Goal: Navigation & Orientation: Find specific page/section

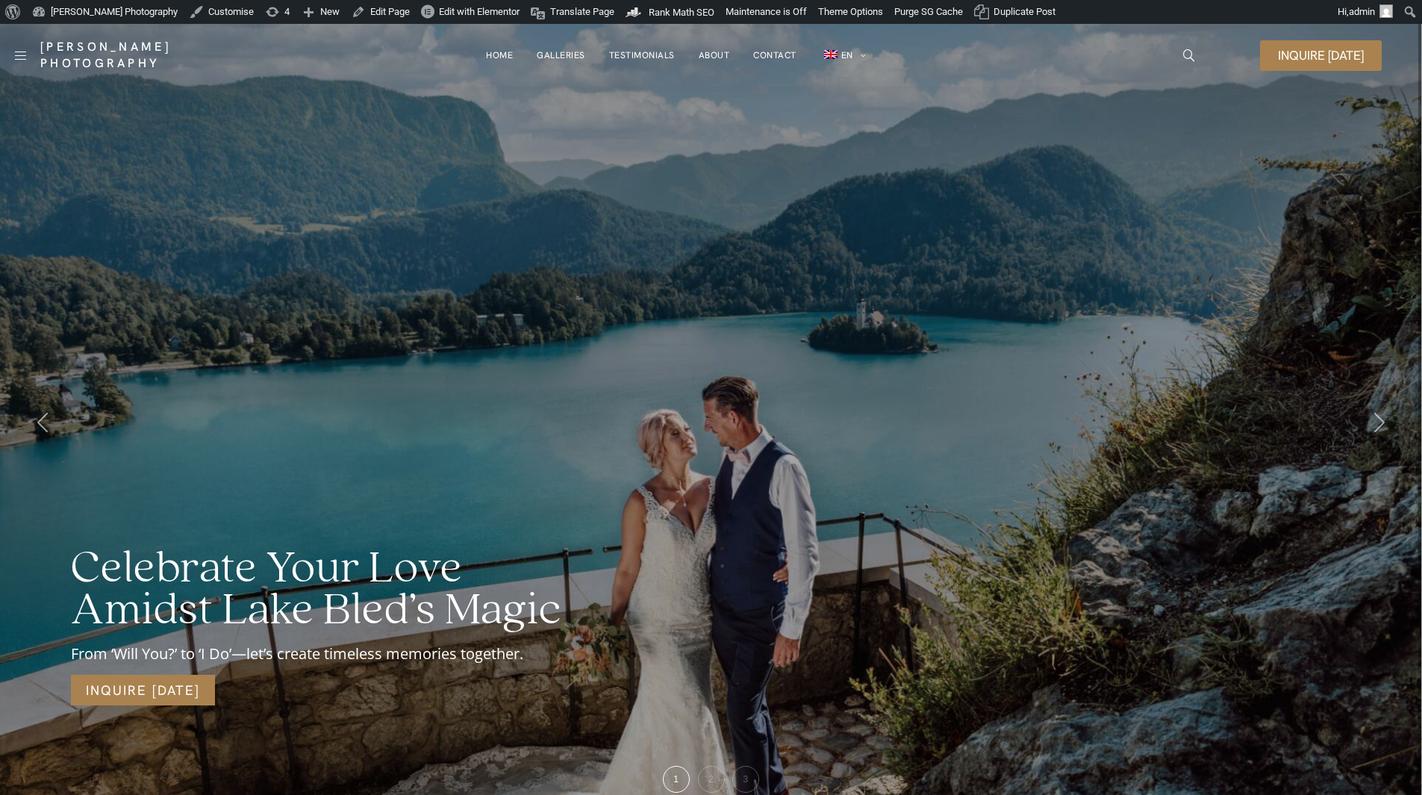
click at [709, 49] on link "About" at bounding box center [714, 55] width 31 height 30
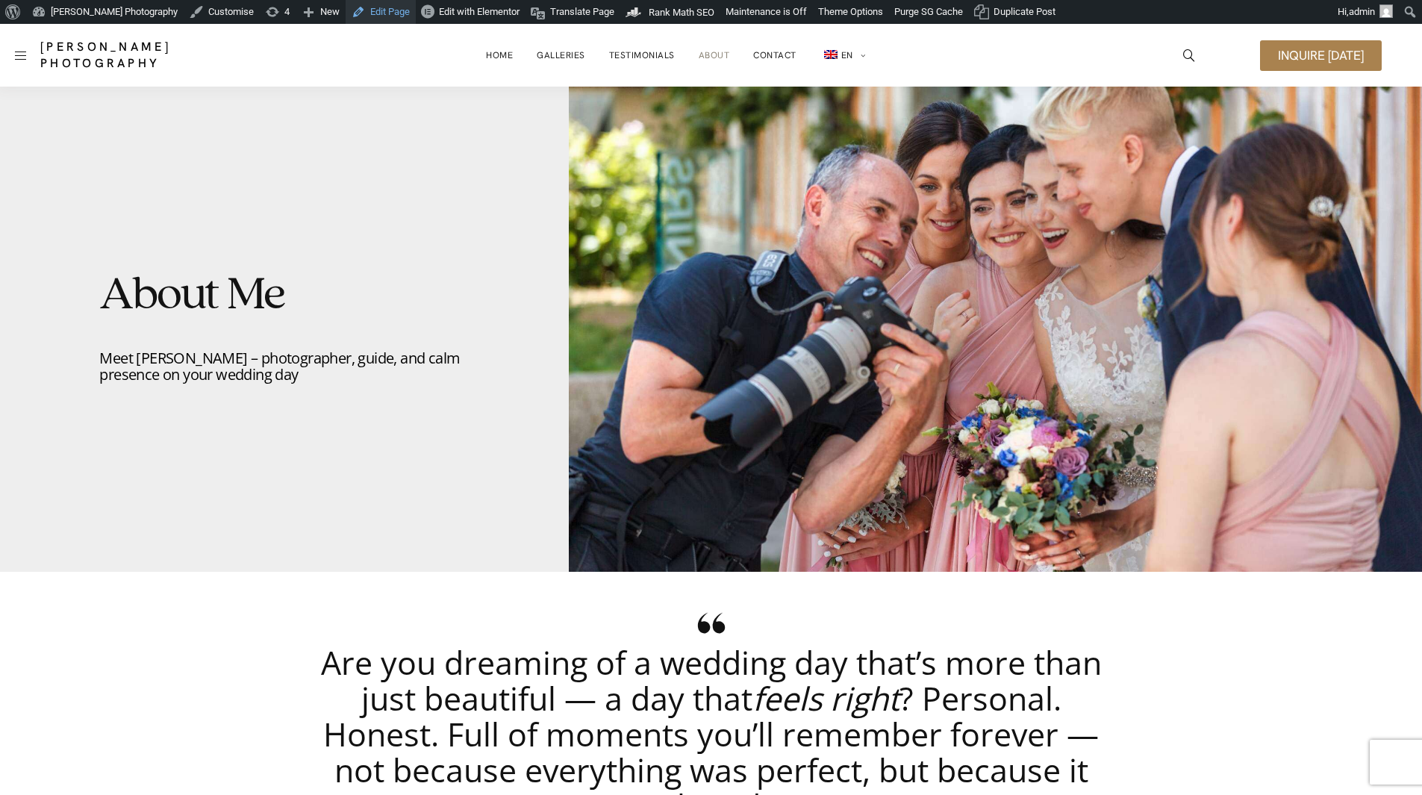
click at [374, 8] on link "Edit Page" at bounding box center [381, 12] width 70 height 24
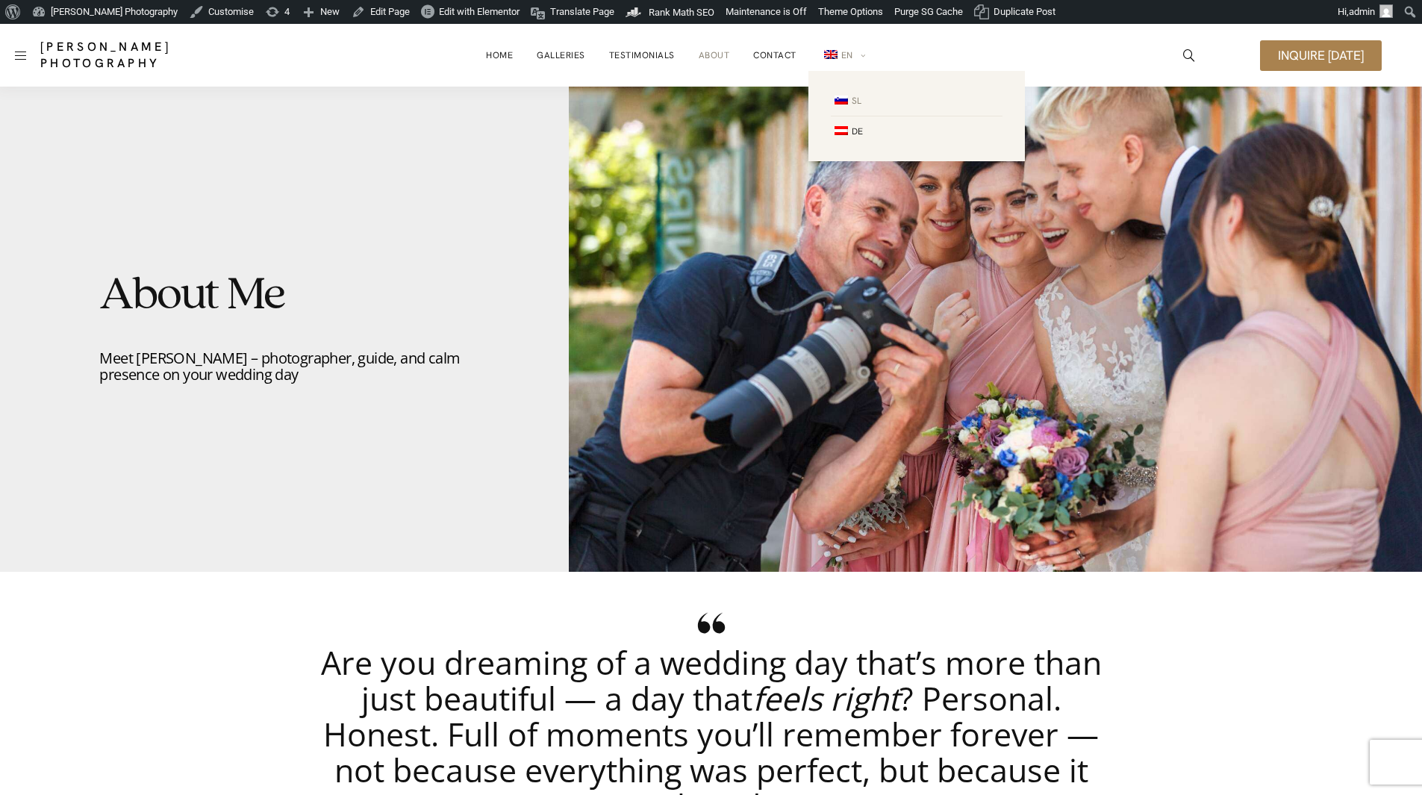
click at [837, 104] on img at bounding box center [841, 100] width 13 height 9
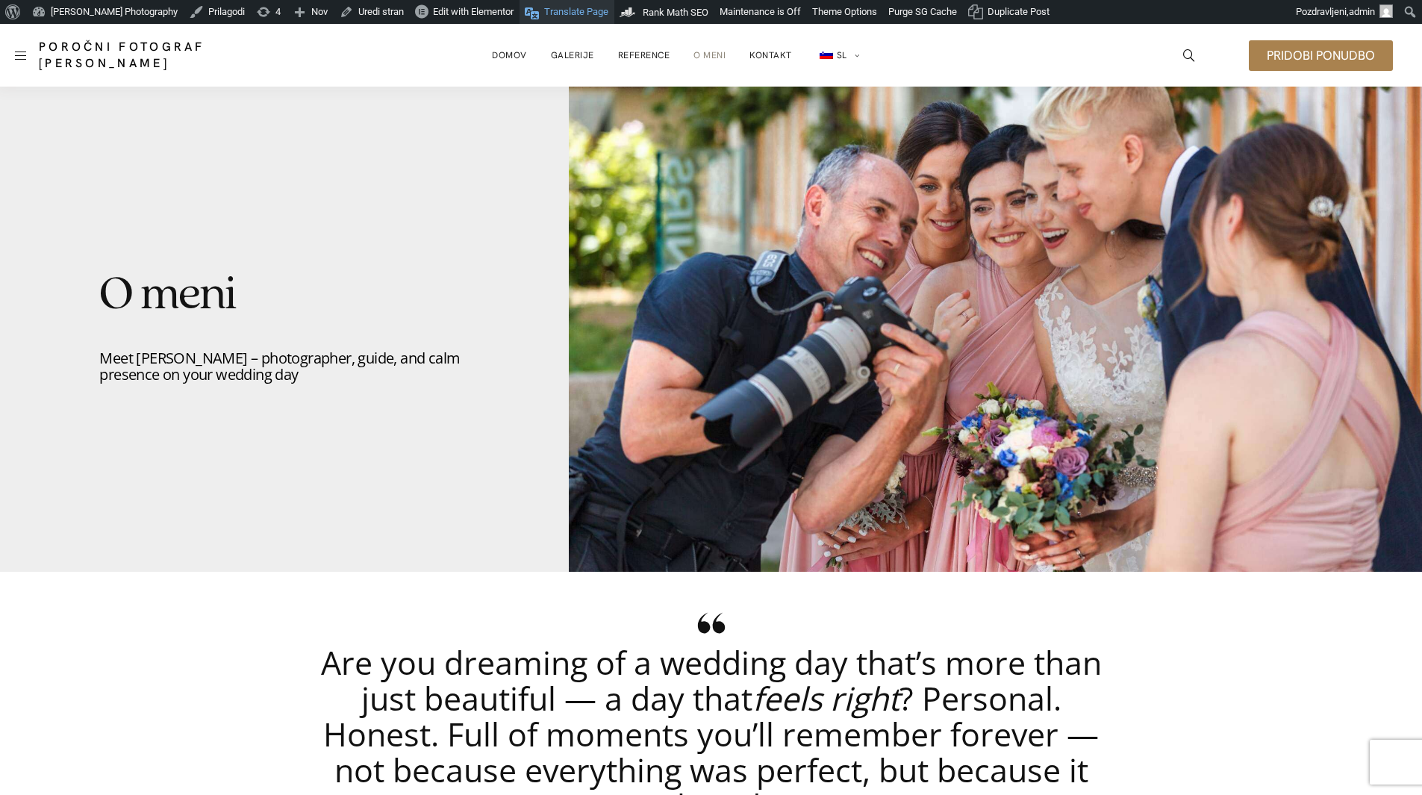
click at [565, 13] on span "Translate Page" at bounding box center [576, 12] width 64 height 24
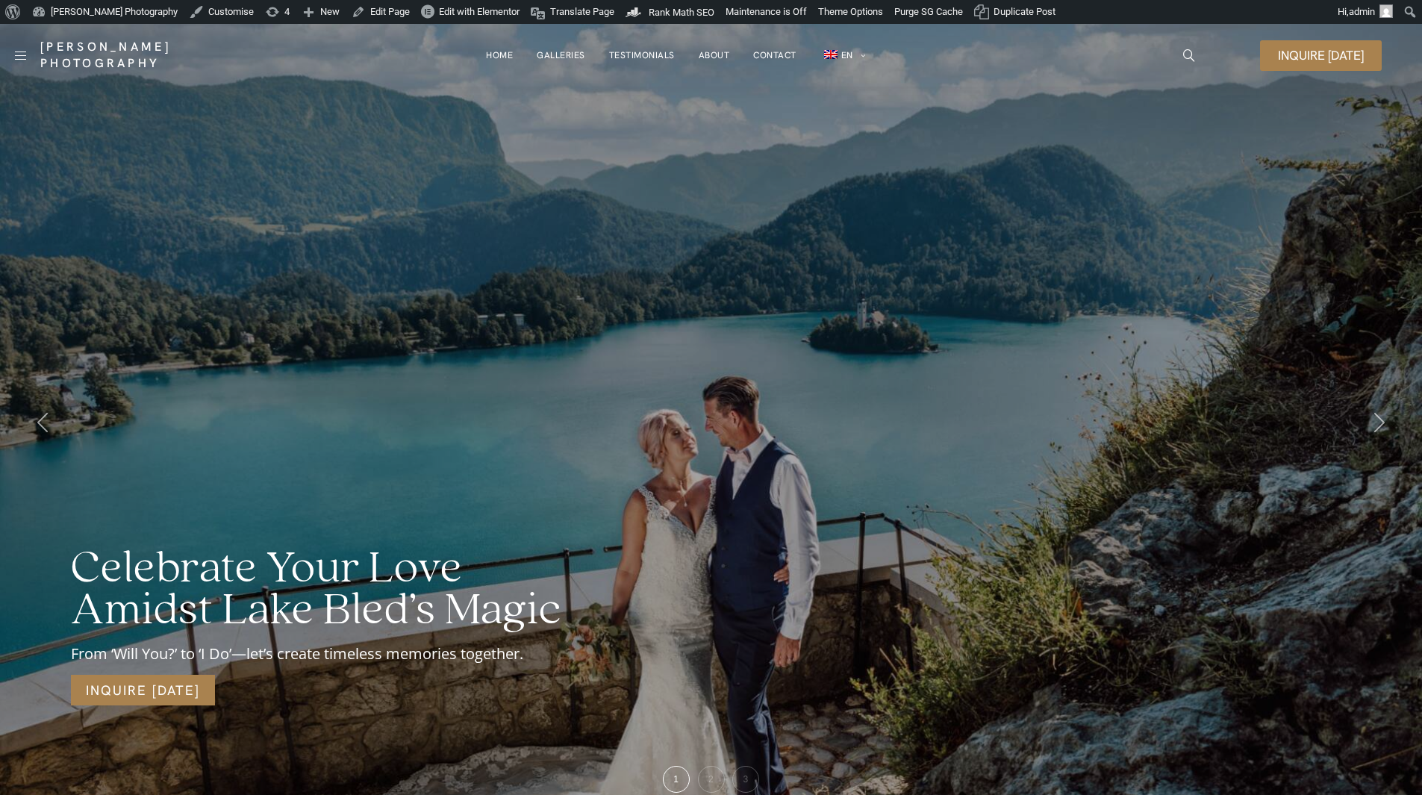
click at [693, 151] on div "Celebrate Your Love Amidst Lake Bled’s Magic From ‘Will You?’ to ‘I Do’—let’s c…" at bounding box center [711, 421] width 1422 height 795
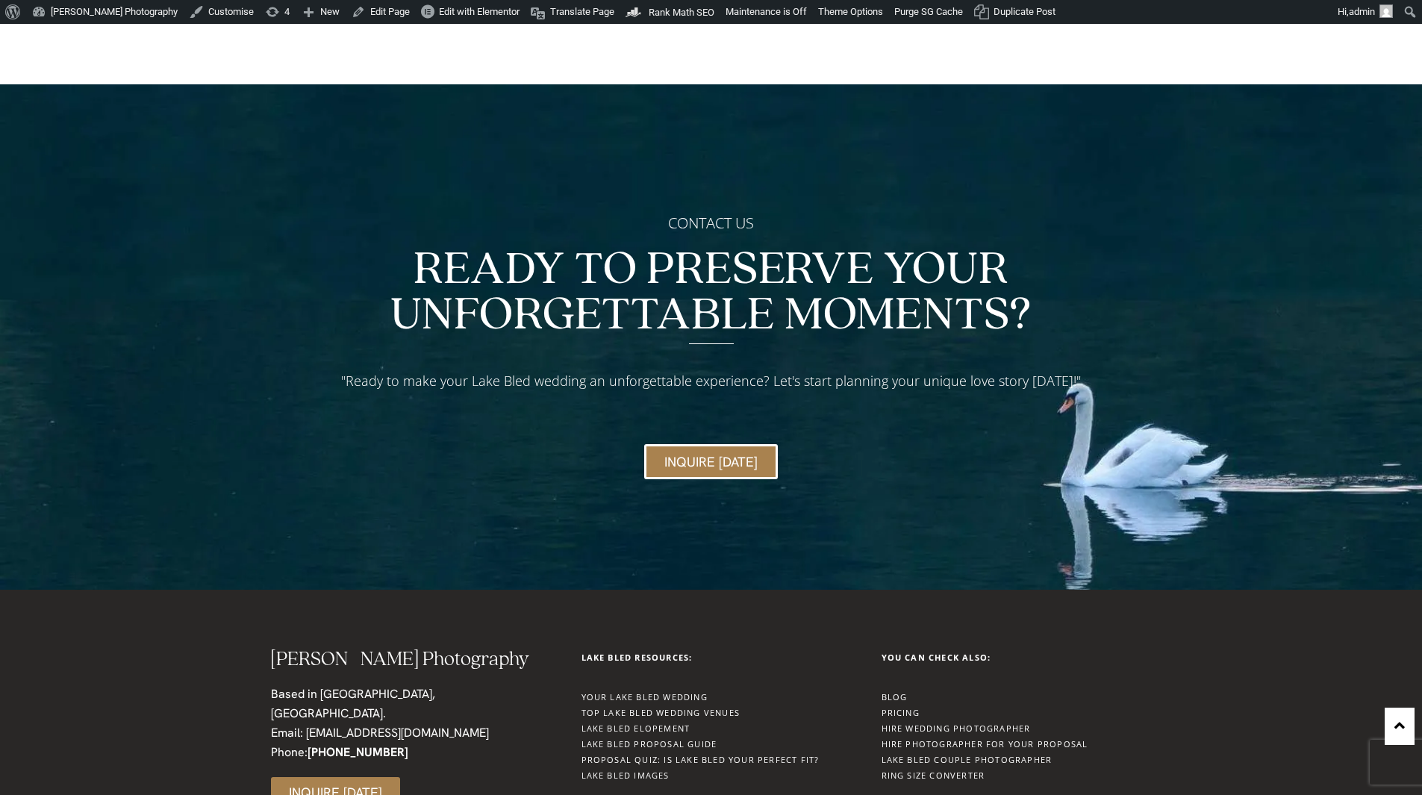
click at [965, 738] on link "Hire Photographer for your Proposal" at bounding box center [985, 743] width 207 height 11
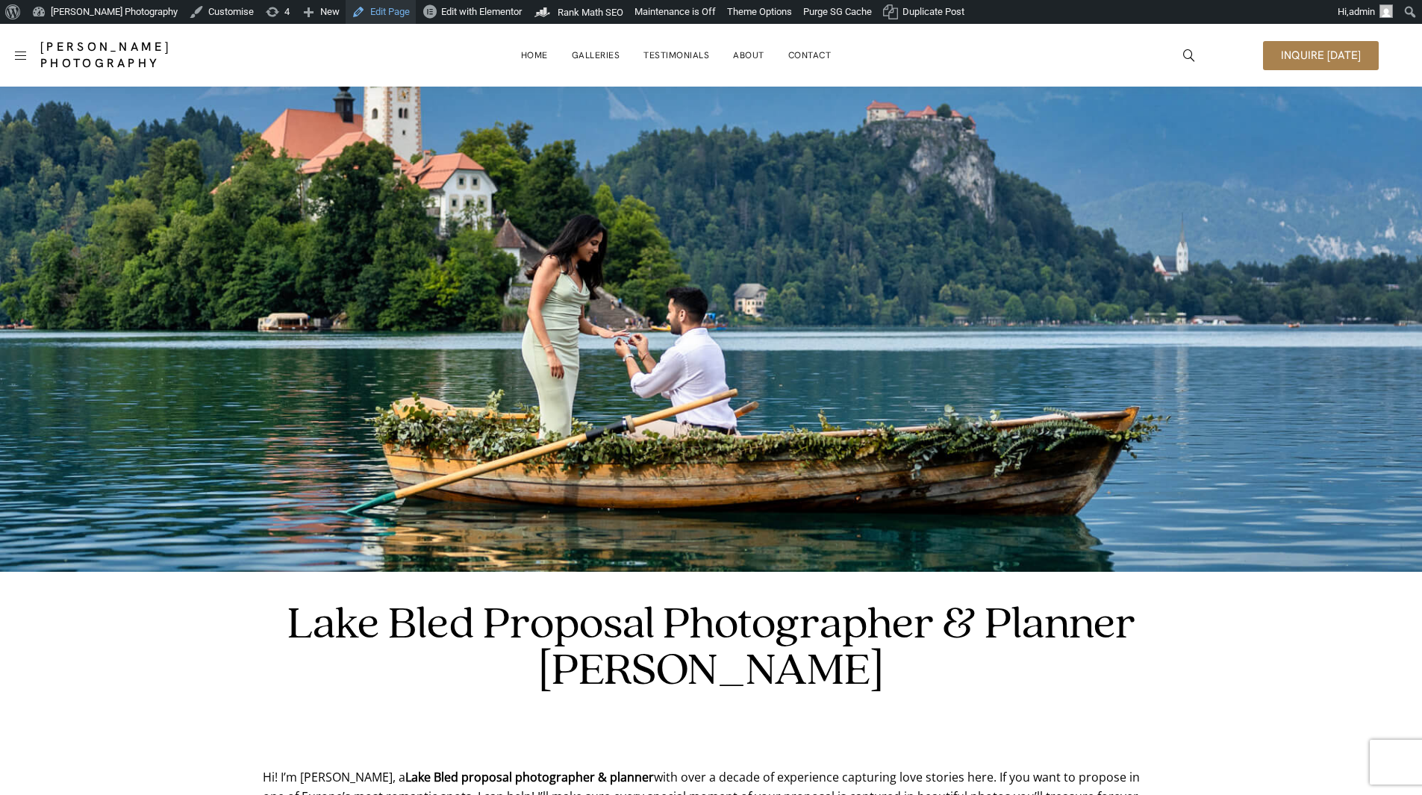
click at [395, 12] on link "Edit Page" at bounding box center [381, 12] width 70 height 24
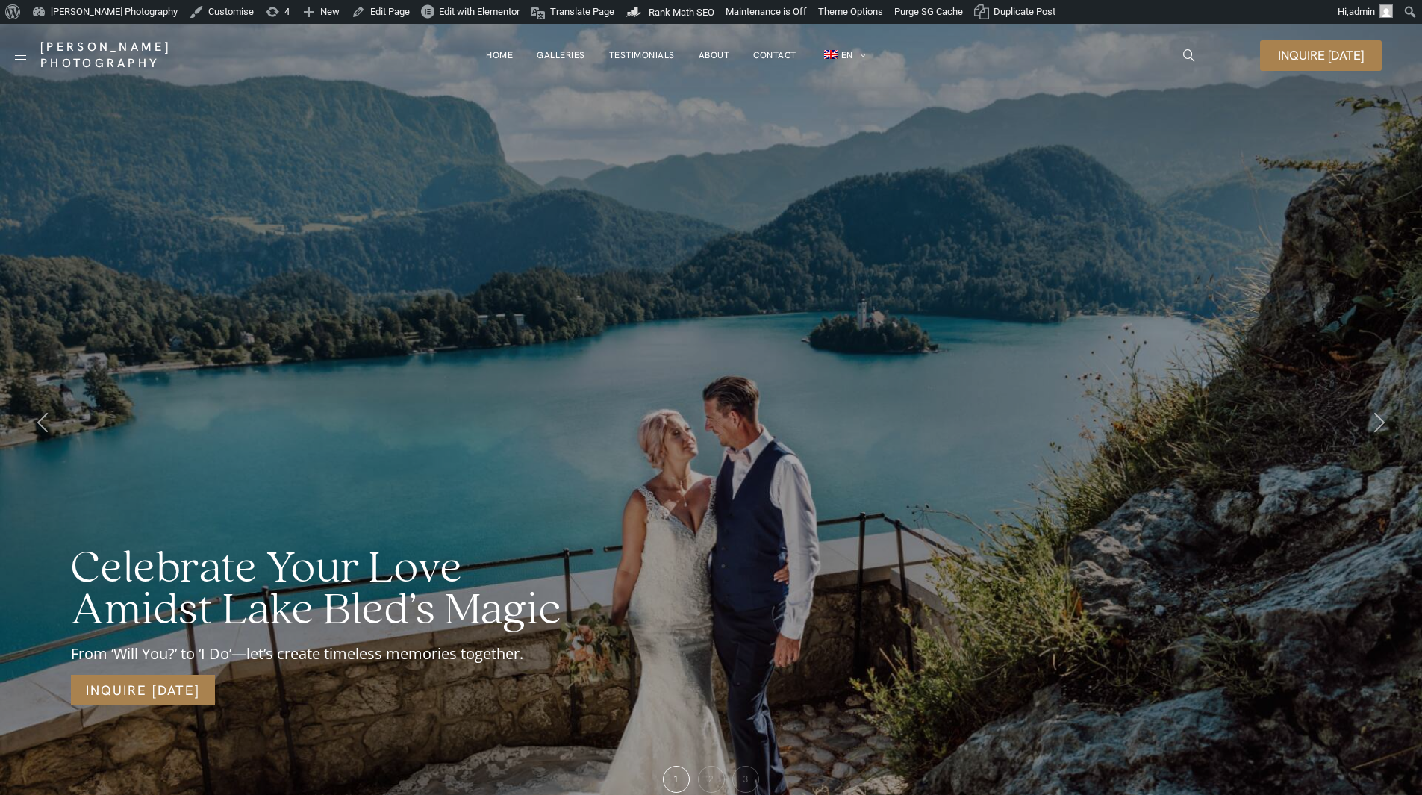
click at [719, 150] on div "Celebrate Your Love Amidst Lake Bled’s Magic From ‘Will You?’ to ‘I Do’—let’s c…" at bounding box center [711, 421] width 1422 height 795
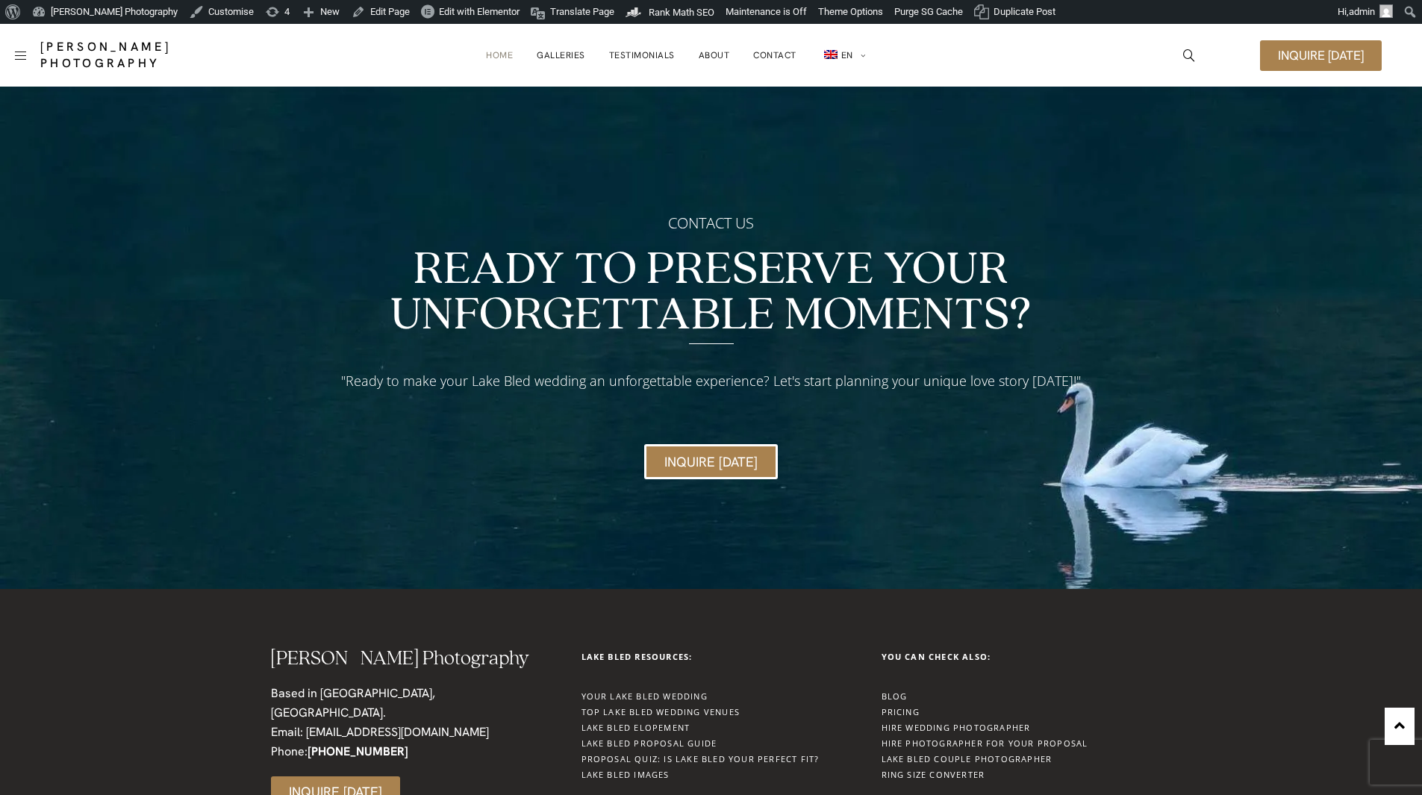
click at [641, 753] on link "Proposal Quiz: Is Lake Bled Your Perfect Fit?" at bounding box center [701, 758] width 238 height 11
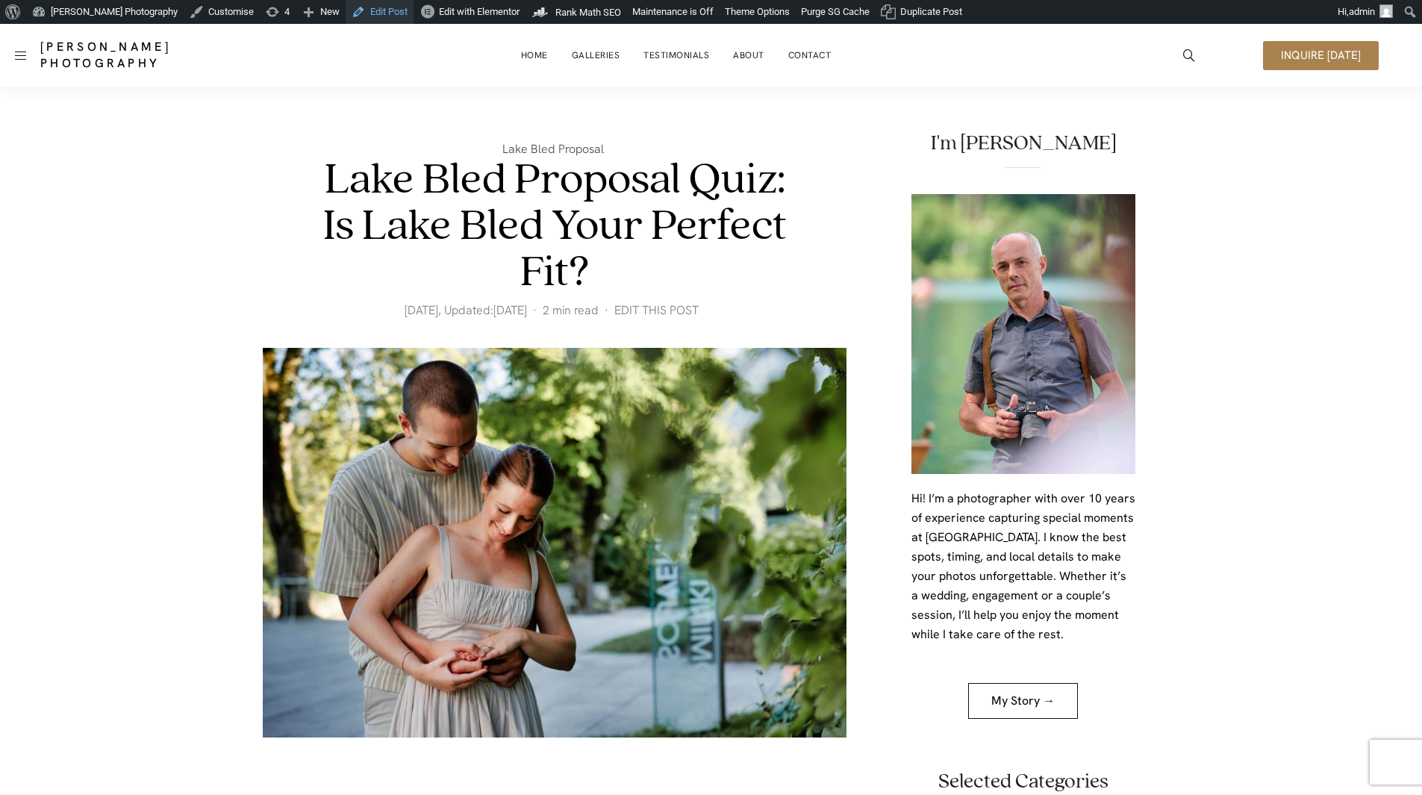
click at [370, 13] on link "Edit Post" at bounding box center [380, 12] width 68 height 24
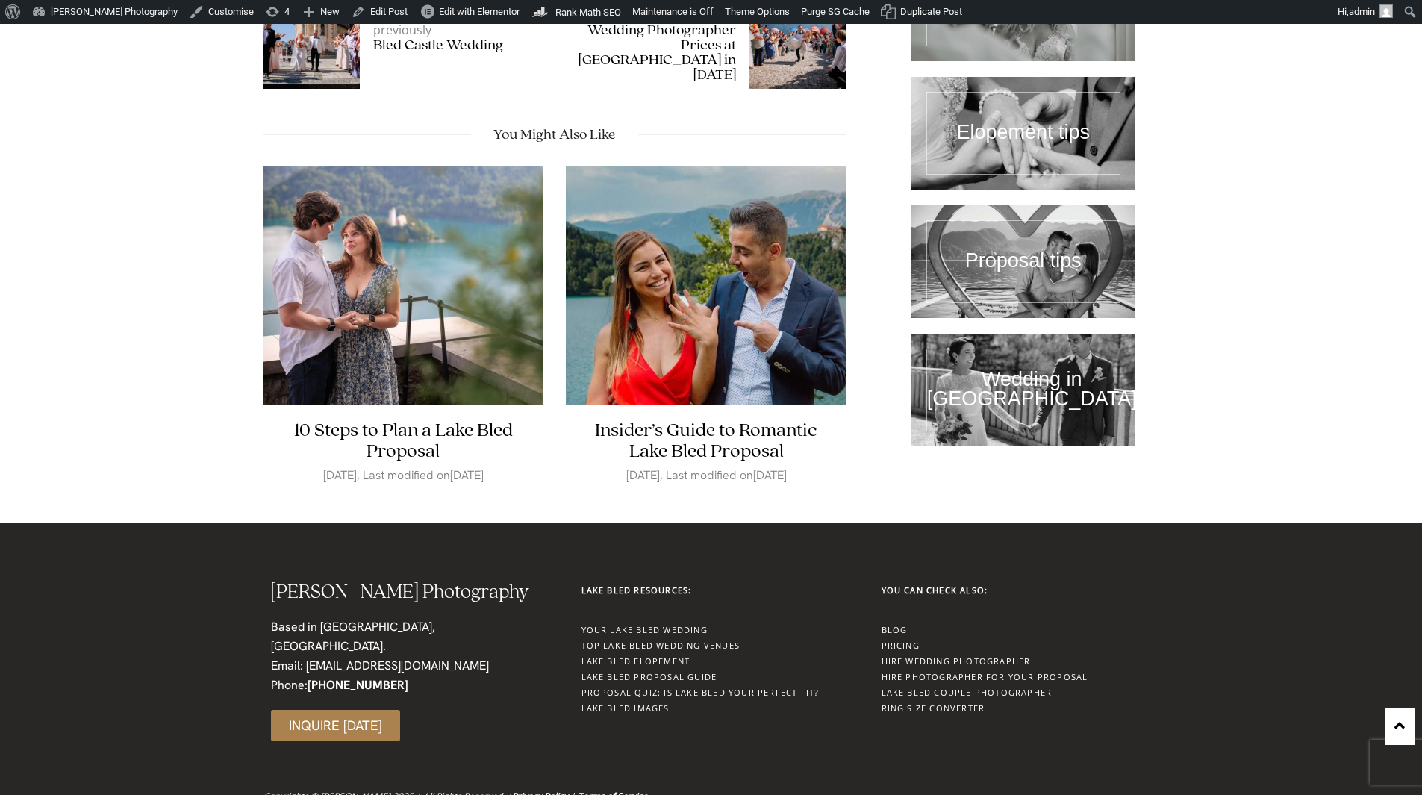
click at [660, 640] on link "Top Lake Bled Wedding Venues" at bounding box center [661, 645] width 159 height 11
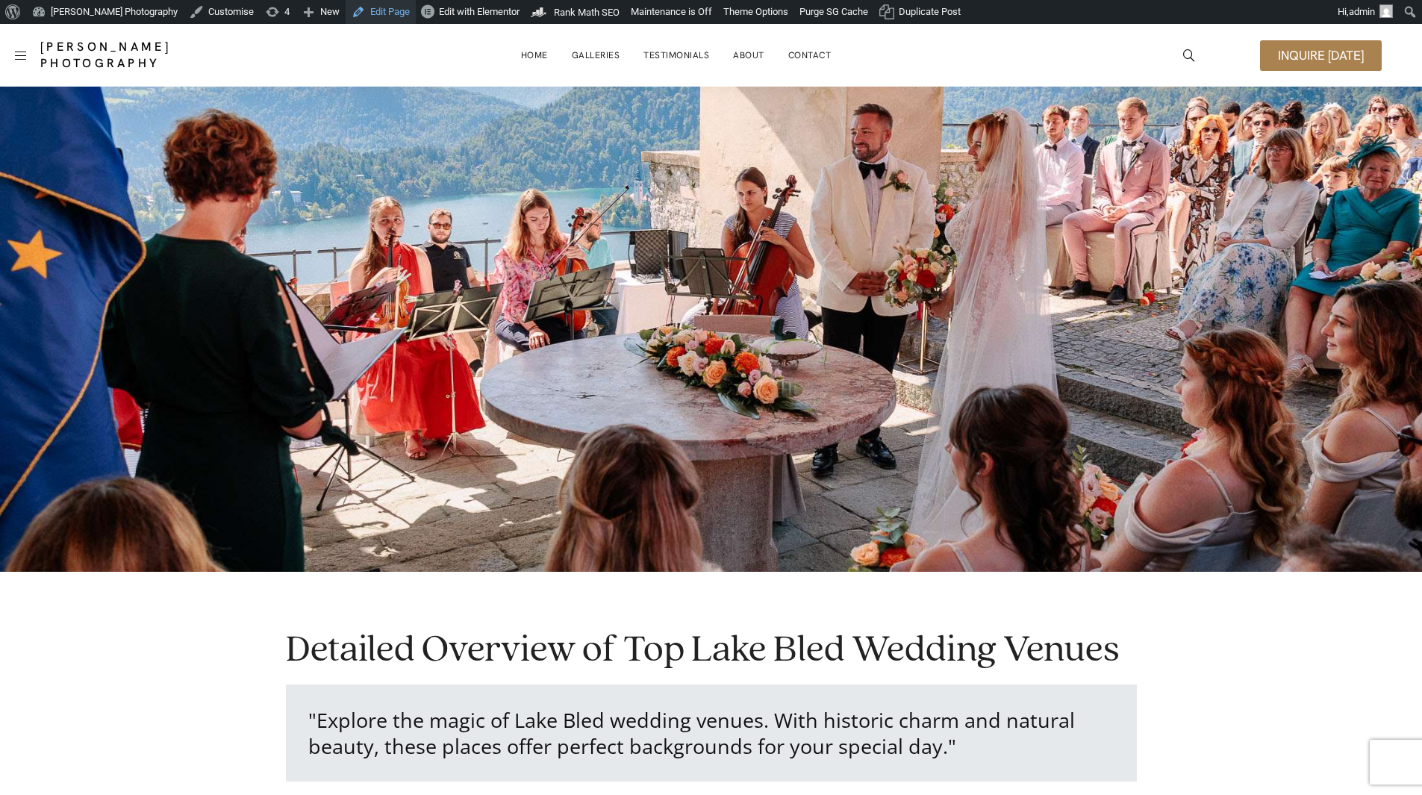
click at [395, 7] on link "Edit Page" at bounding box center [381, 12] width 70 height 24
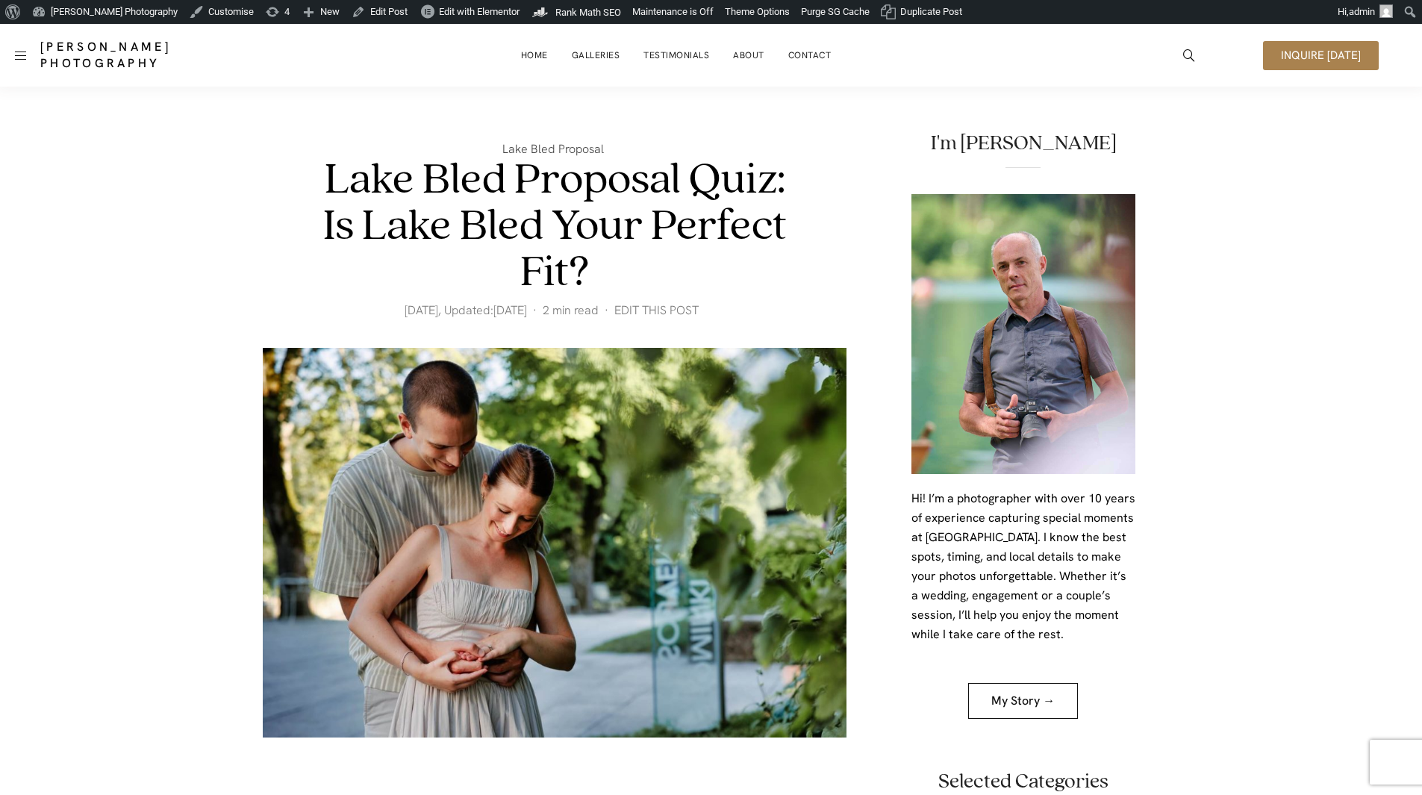
click at [606, 122] on header "Lake Bled Proposal Lake Bled Proposal Quiz: Is Lake Bled Your Perfect Fit? 08/1…" at bounding box center [555, 229] width 584 height 237
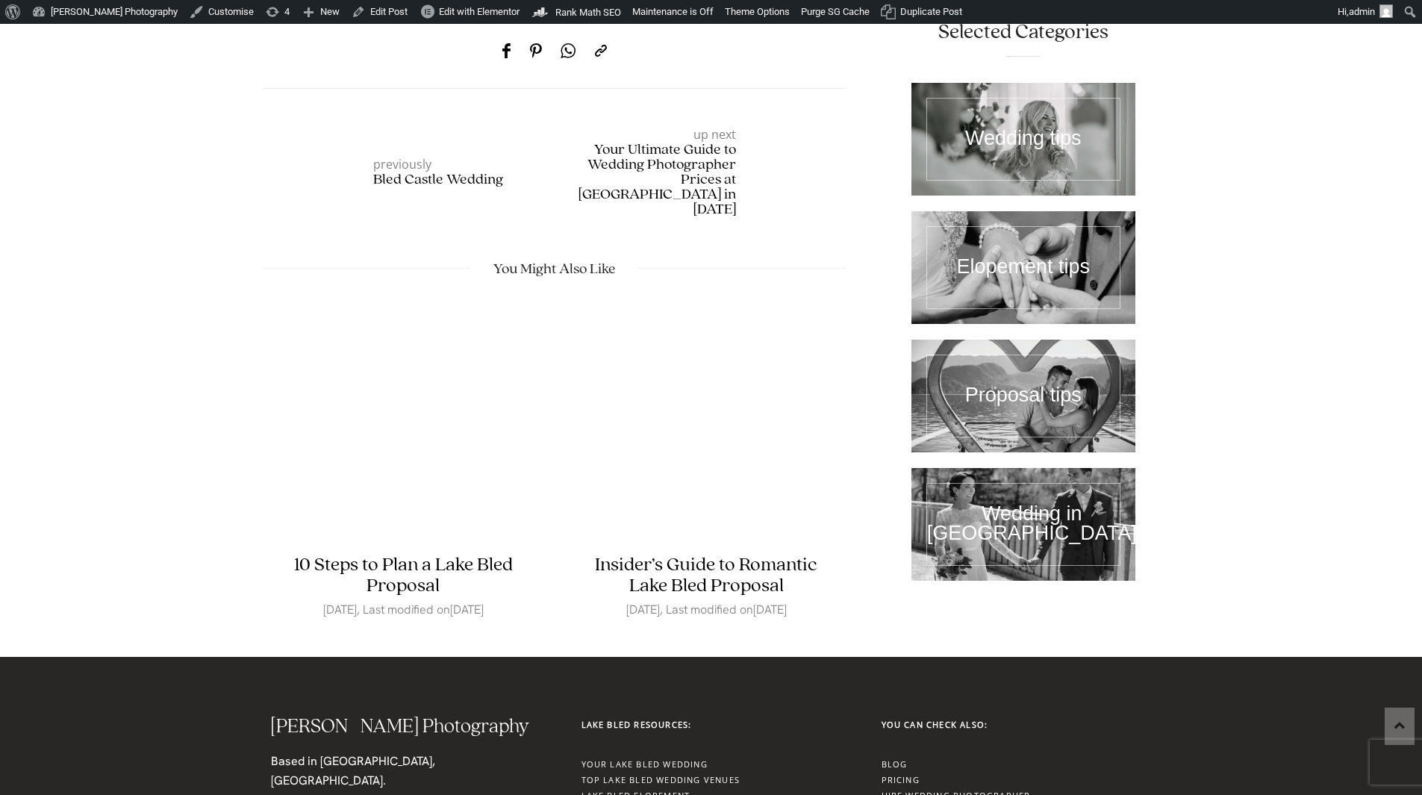
scroll to position [3264, 0]
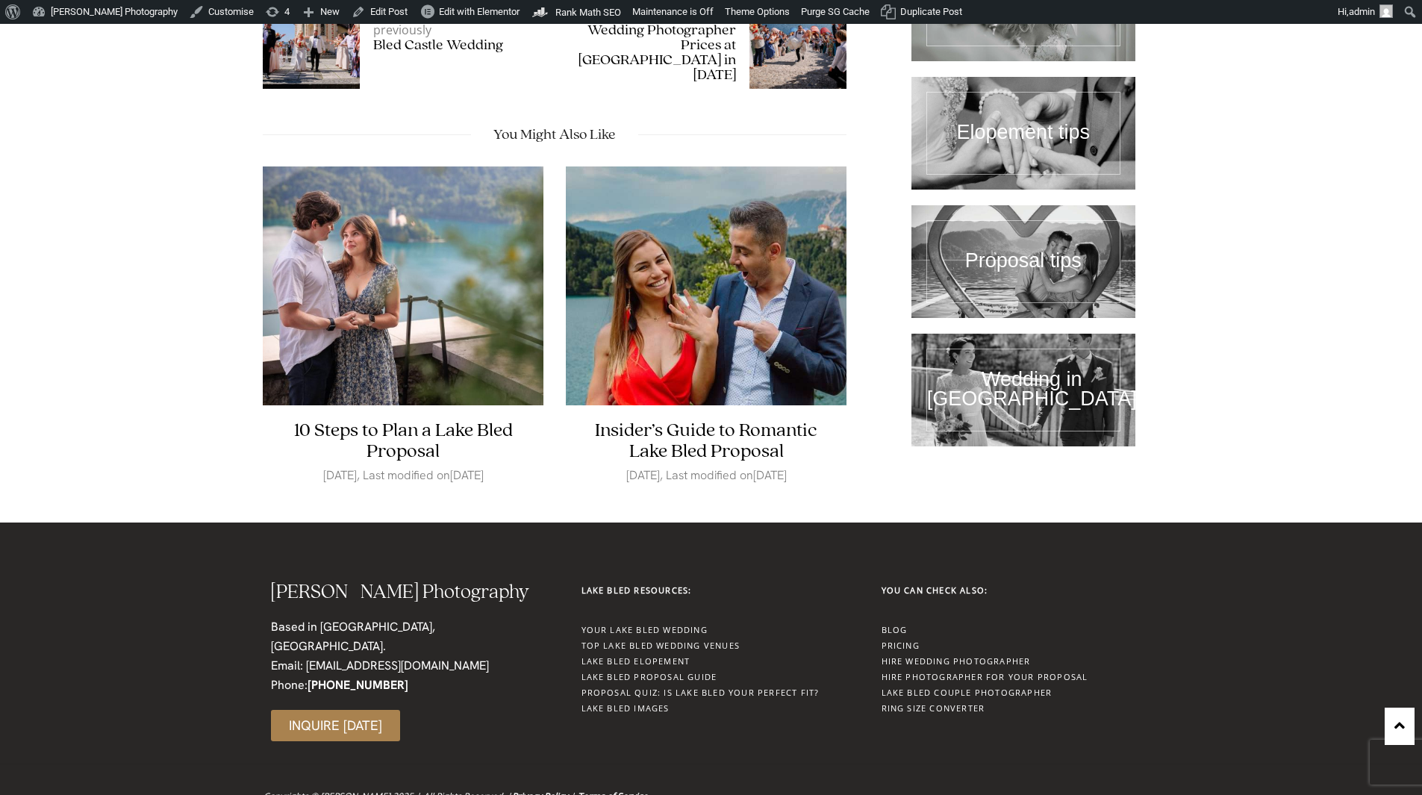
click at [530, 790] on link "Privacy Policy" at bounding box center [540, 796] width 56 height 13
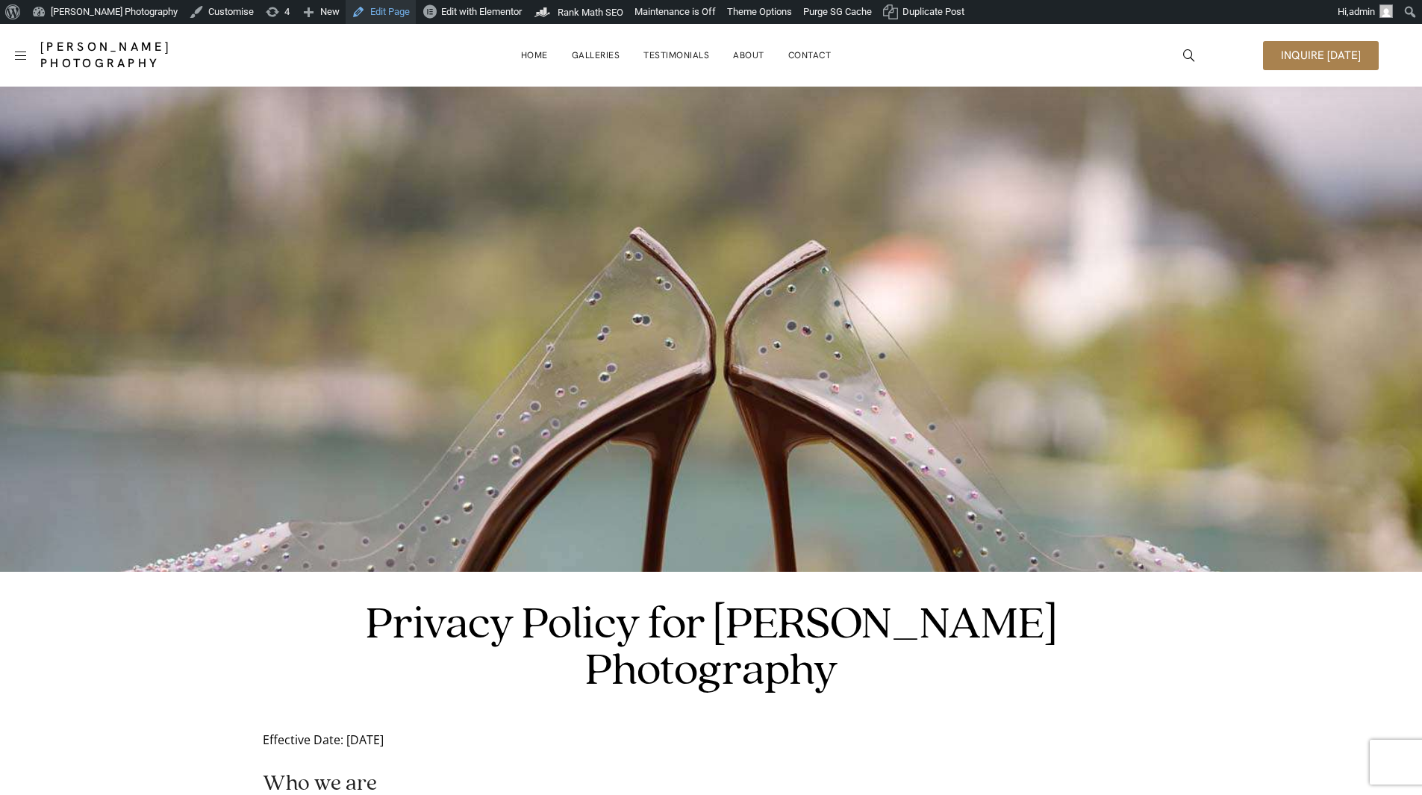
click at [373, 13] on link "Edit Page" at bounding box center [381, 12] width 70 height 24
click at [374, 8] on link "Edit Page" at bounding box center [381, 12] width 70 height 24
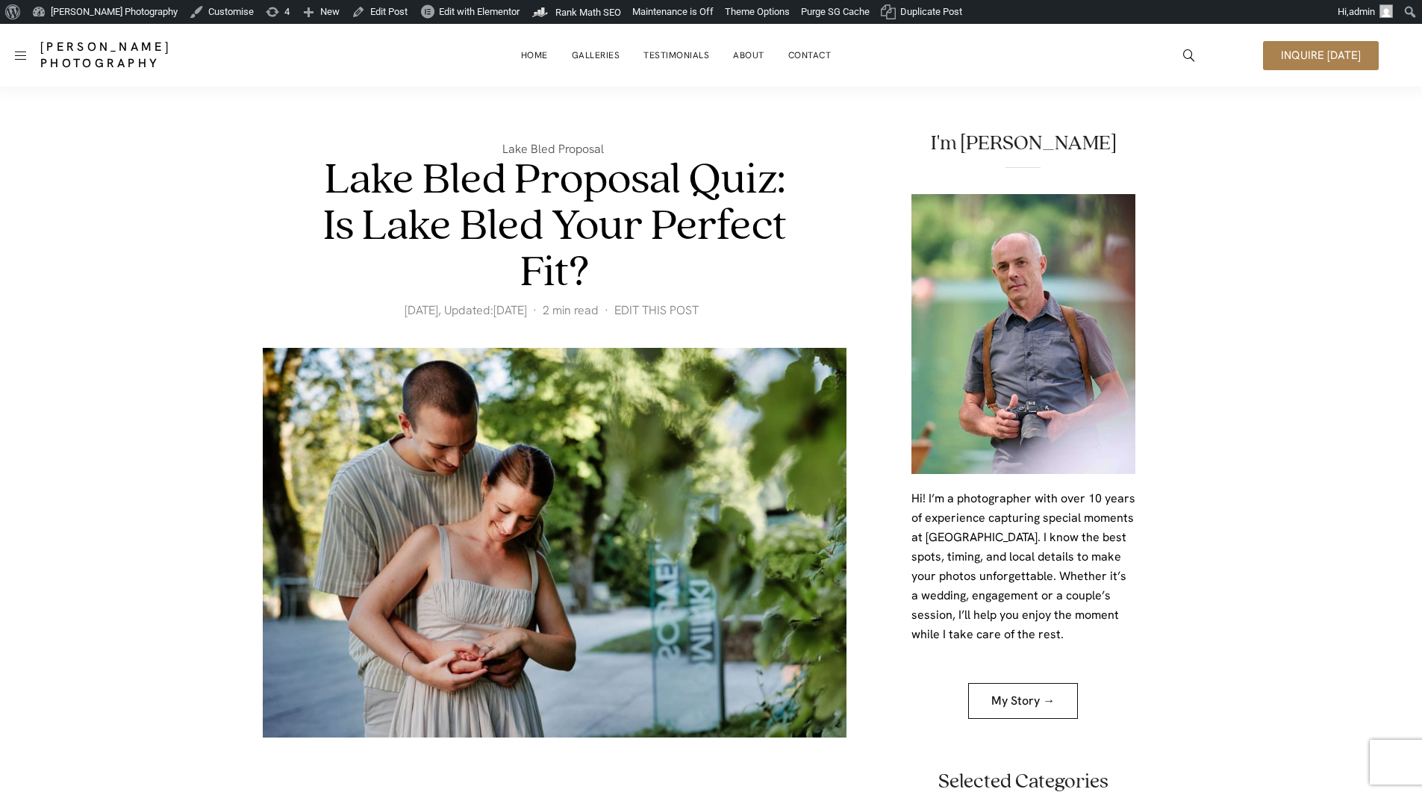
click at [676, 52] on link "Testimonials" at bounding box center [677, 55] width 66 height 30
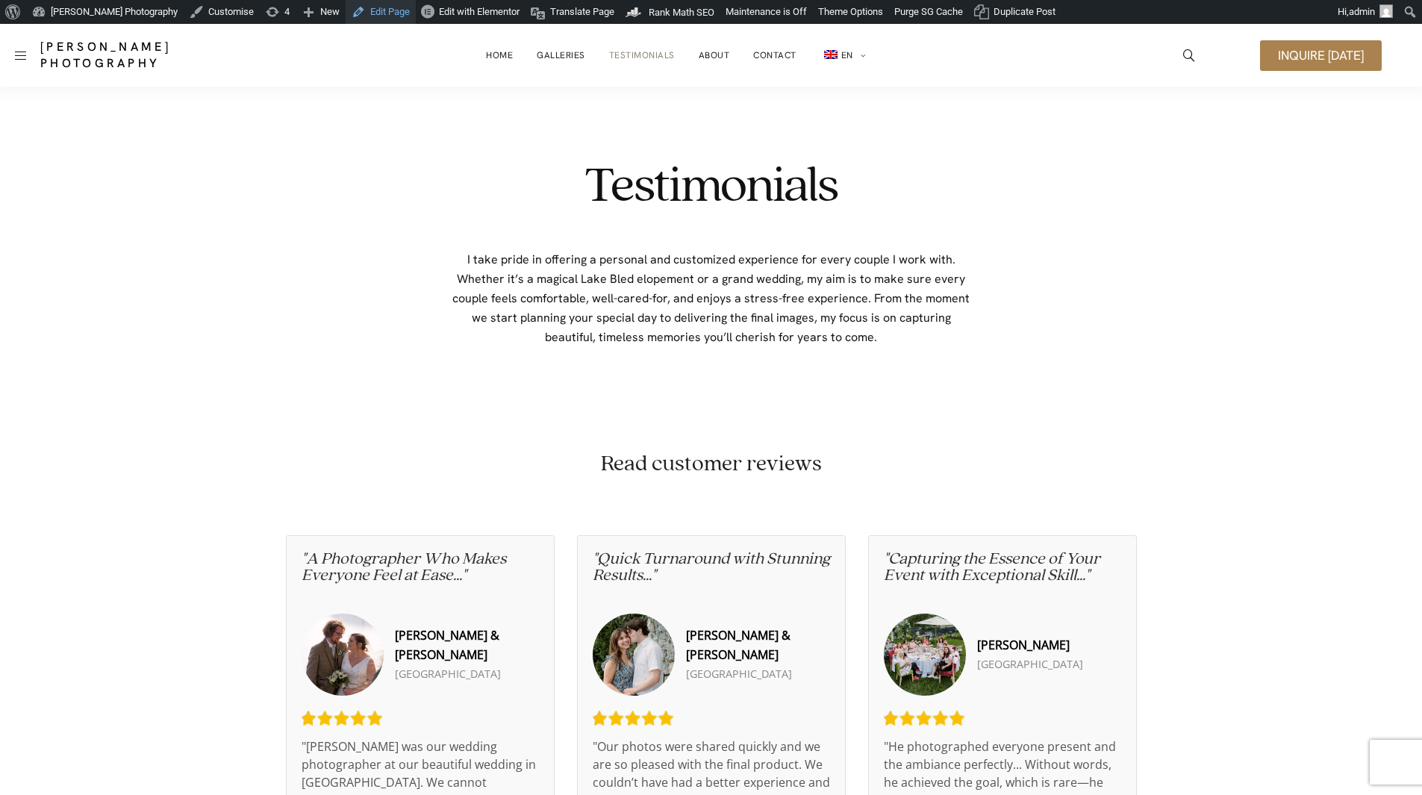
click at [379, 14] on link "Edit Page" at bounding box center [381, 12] width 70 height 24
click at [564, 12] on span "Translate Page" at bounding box center [582, 12] width 64 height 24
click at [1036, 142] on div "Testimonials I take pride in offering a personal and customized experience for …" at bounding box center [711, 266] width 747 height 359
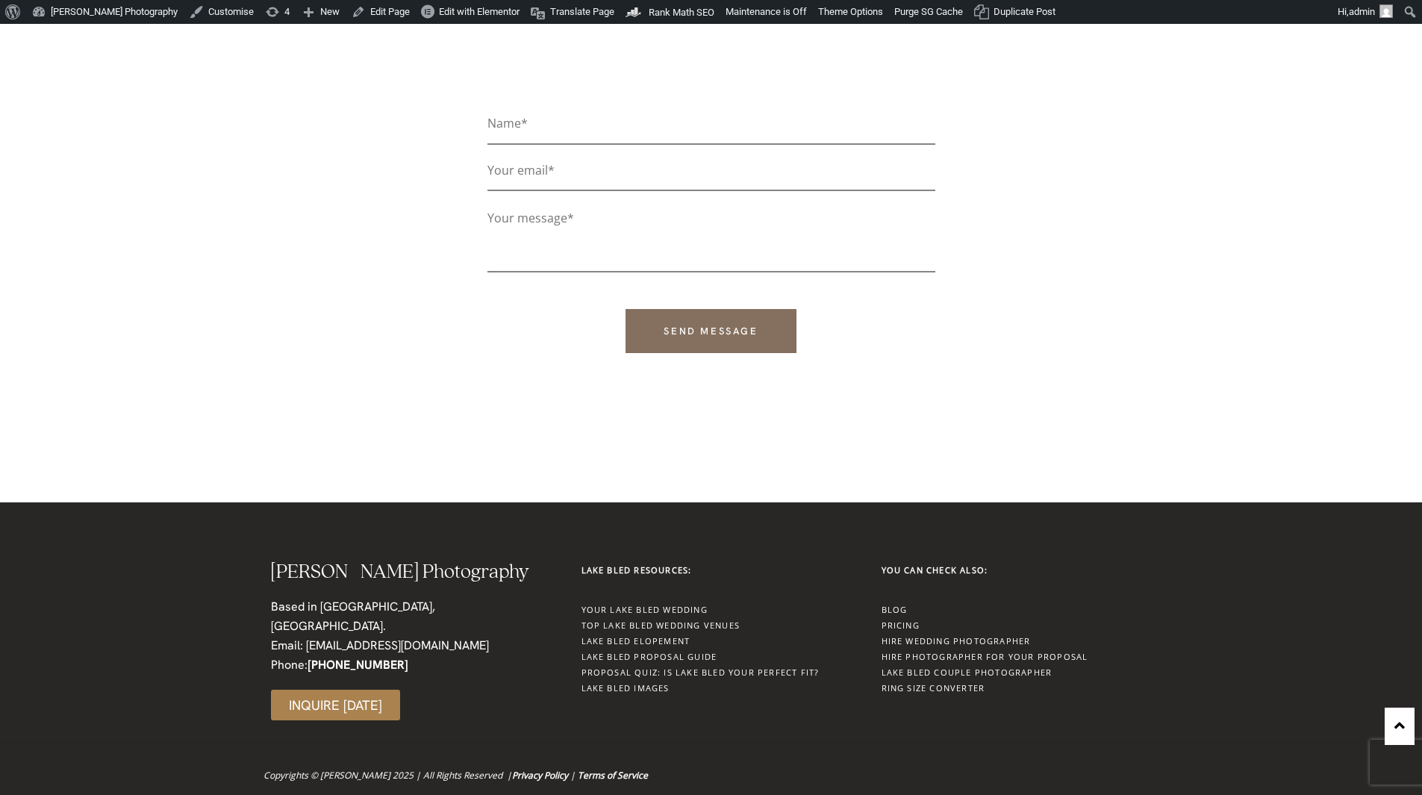
click at [945, 667] on link "Lake Bled Couple Photographer" at bounding box center [967, 672] width 171 height 11
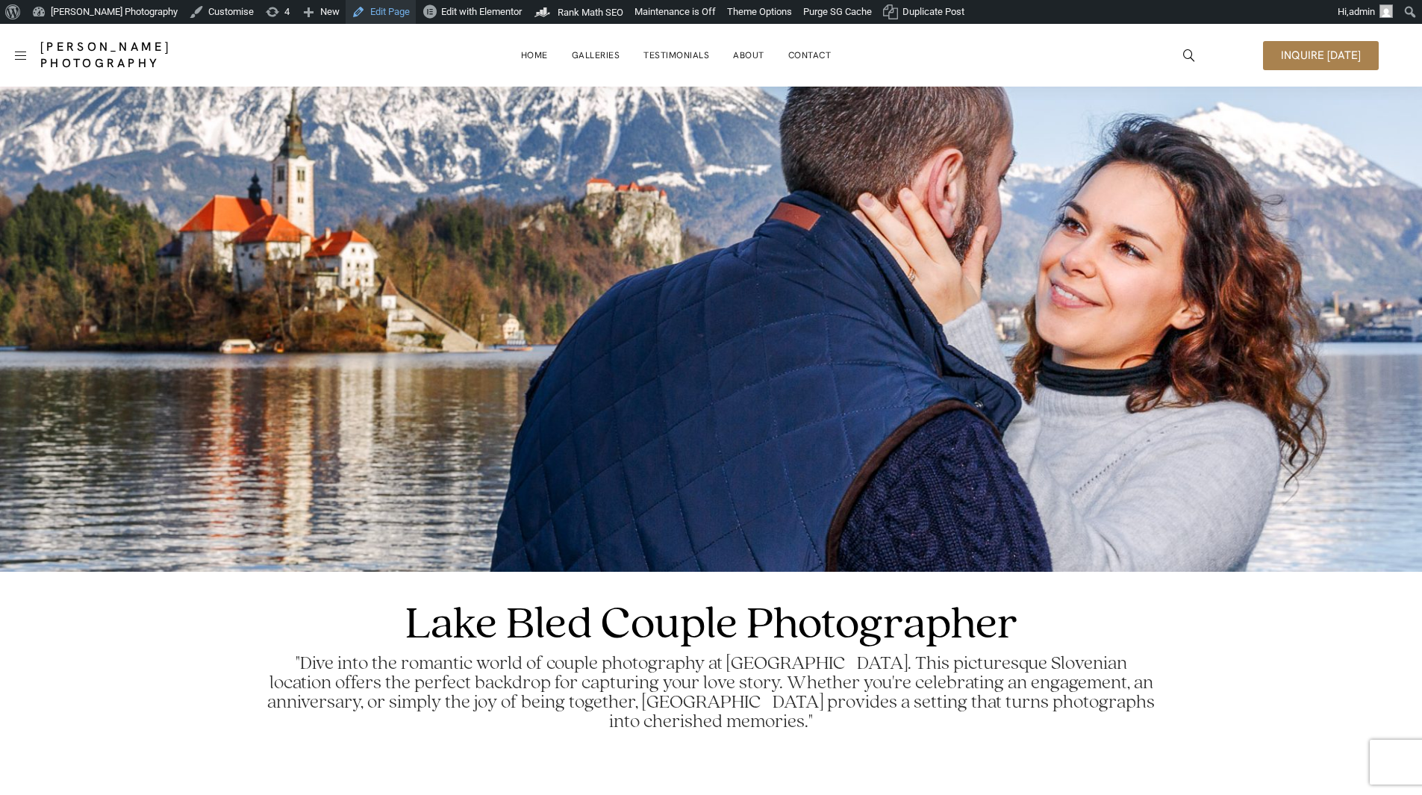
click at [396, 13] on link "Edit Page" at bounding box center [381, 12] width 70 height 24
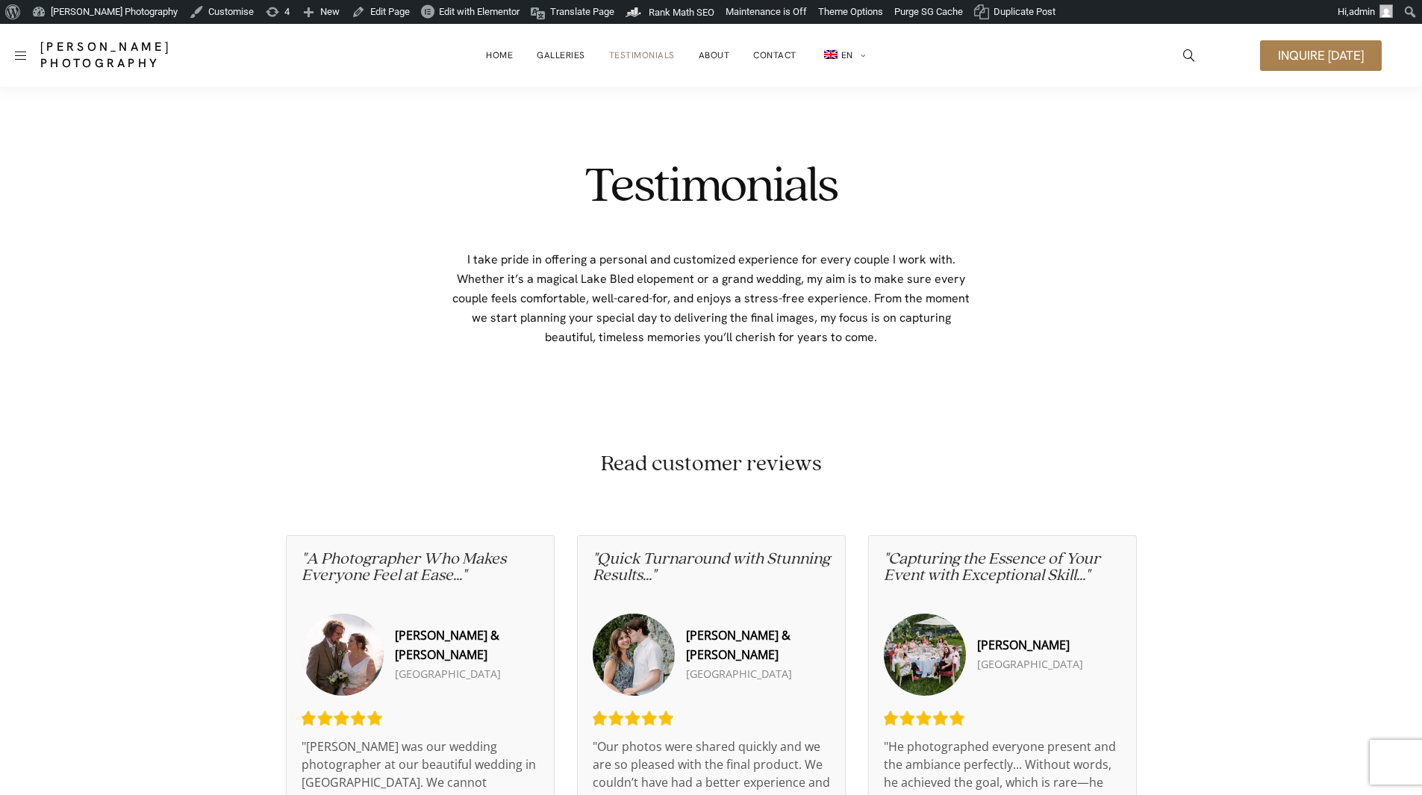
scroll to position [3221, 0]
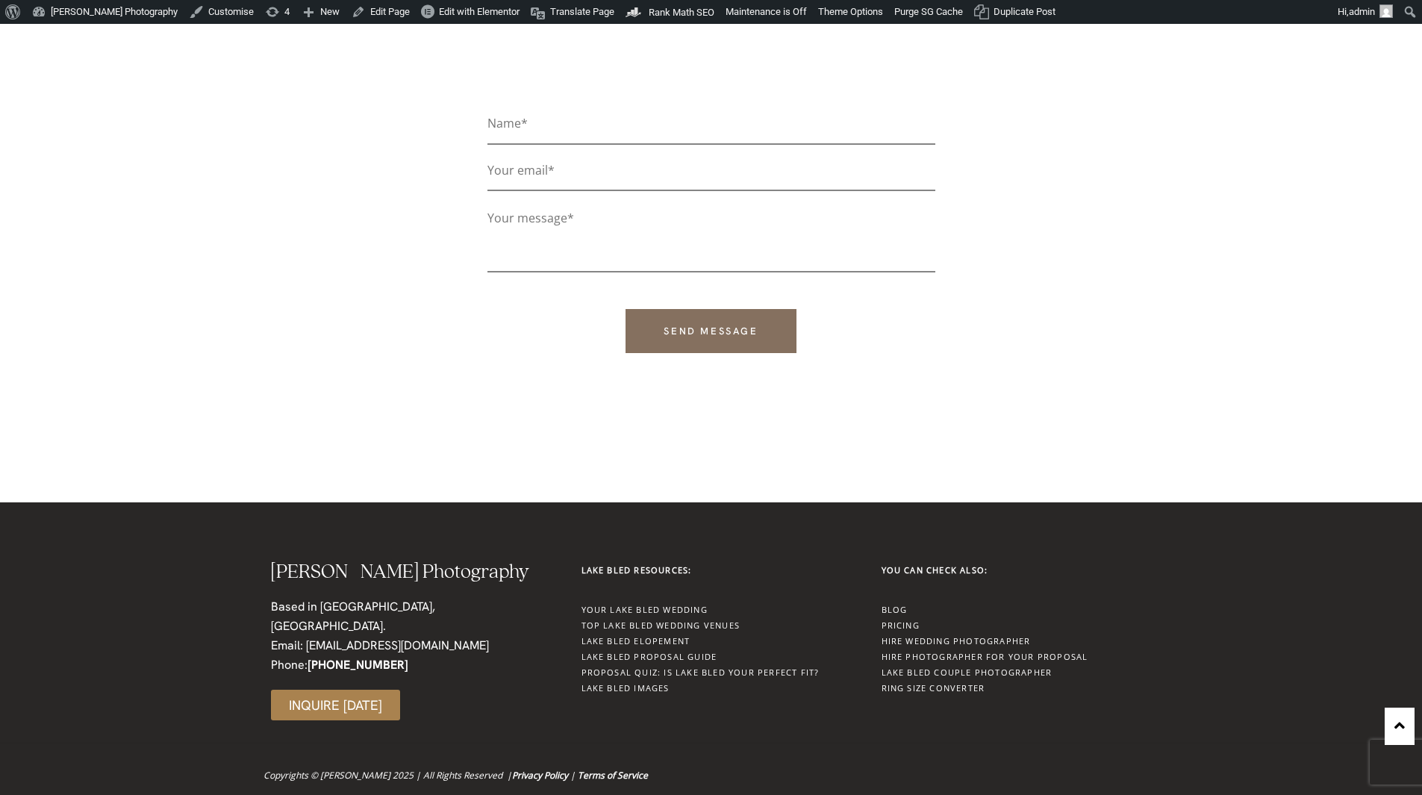
click at [893, 604] on link "Blog" at bounding box center [895, 609] width 26 height 11
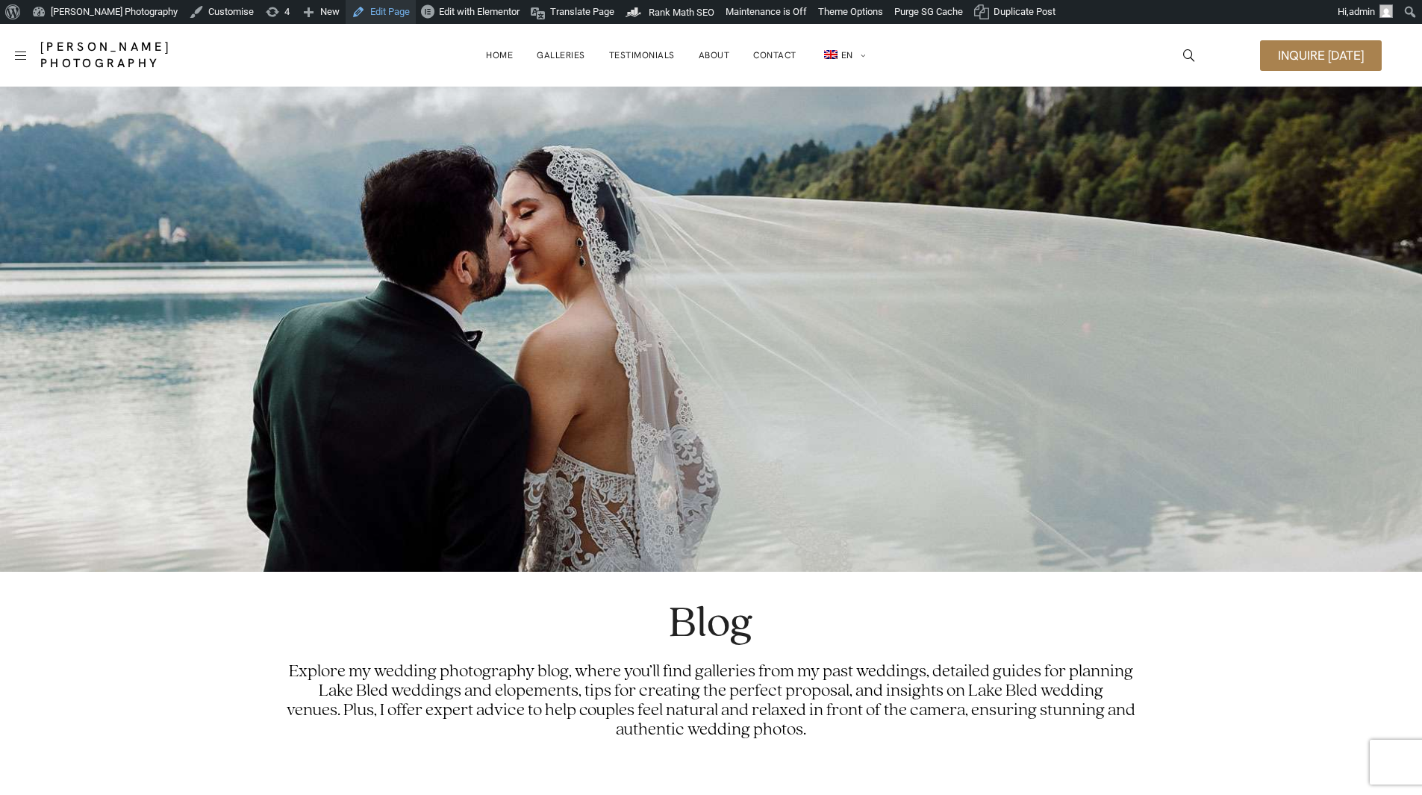
click at [385, 16] on link "Edit Page" at bounding box center [381, 12] width 70 height 24
click at [576, 6] on span "Translate Page" at bounding box center [582, 12] width 64 height 24
